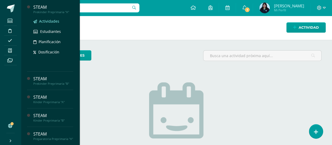
click at [46, 21] on span "Actividades" at bounding box center [49, 21] width 20 height 5
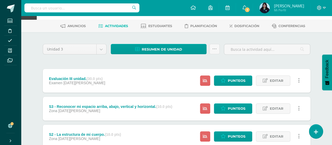
scroll to position [20, 0]
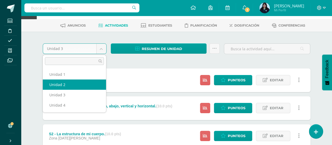
select select "Unidad 2"
